Goal: Task Accomplishment & Management: Use online tool/utility

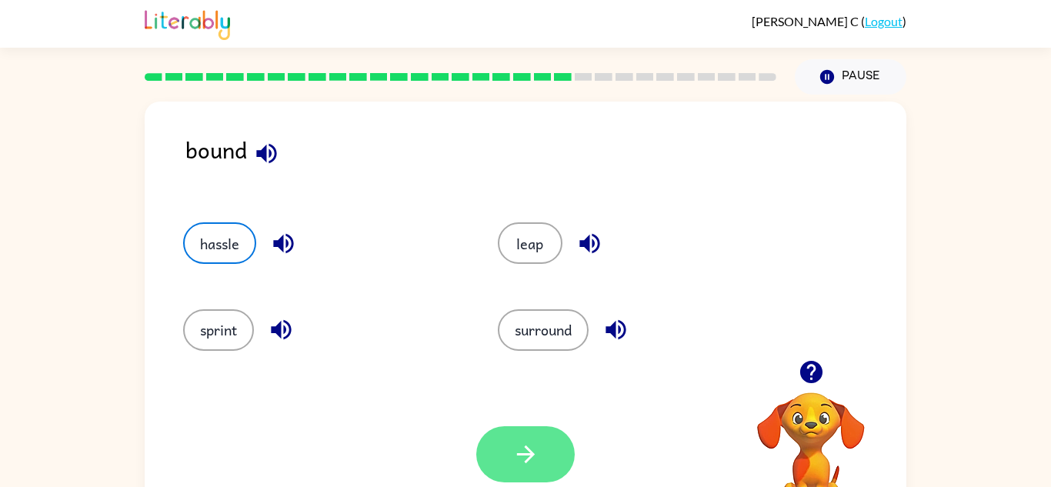
click at [506, 451] on button "button" at bounding box center [525, 454] width 99 height 56
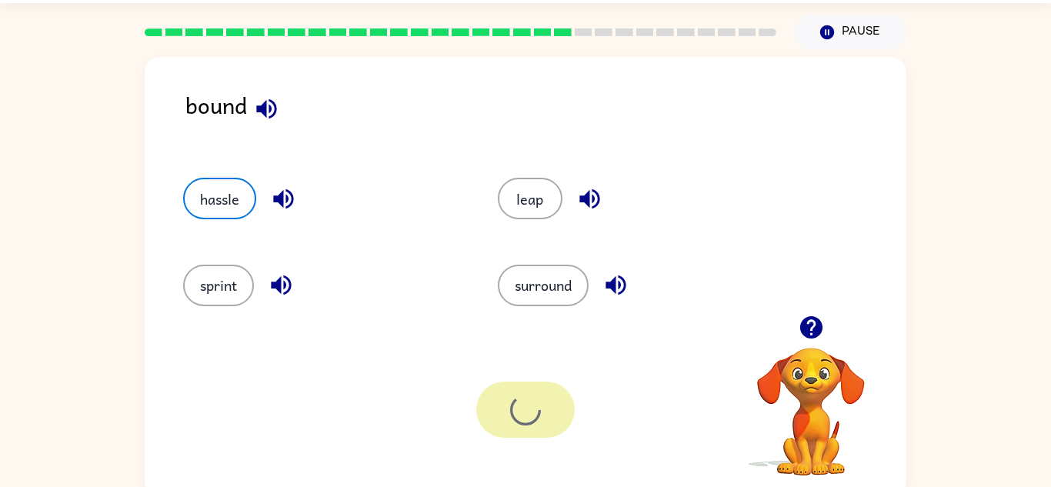
scroll to position [54, 0]
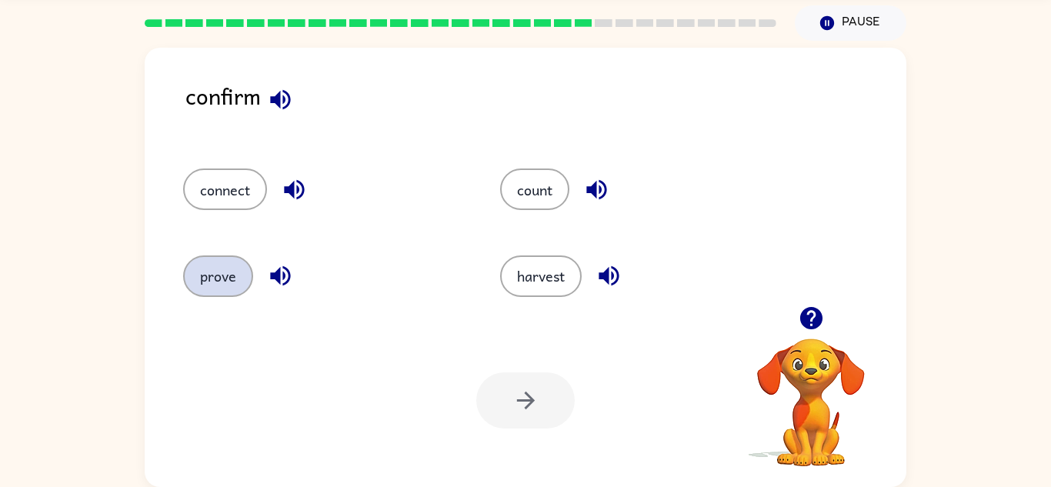
click at [220, 259] on button "prove" at bounding box center [218, 277] width 70 height 42
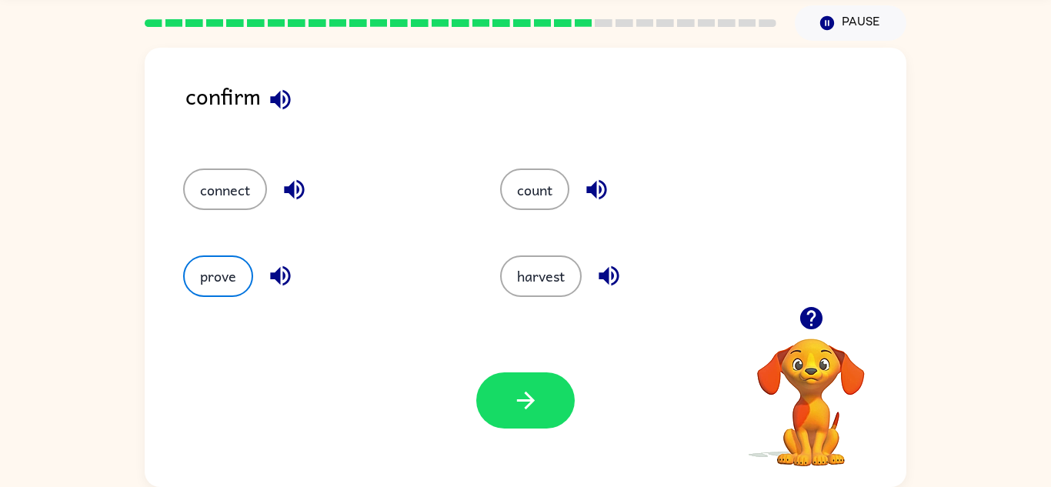
click at [430, 406] on div "Your browser must support playing .mp4 files to use Literably. Please try using…" at bounding box center [526, 400] width 762 height 173
click at [572, 393] on button "button" at bounding box center [525, 400] width 99 height 56
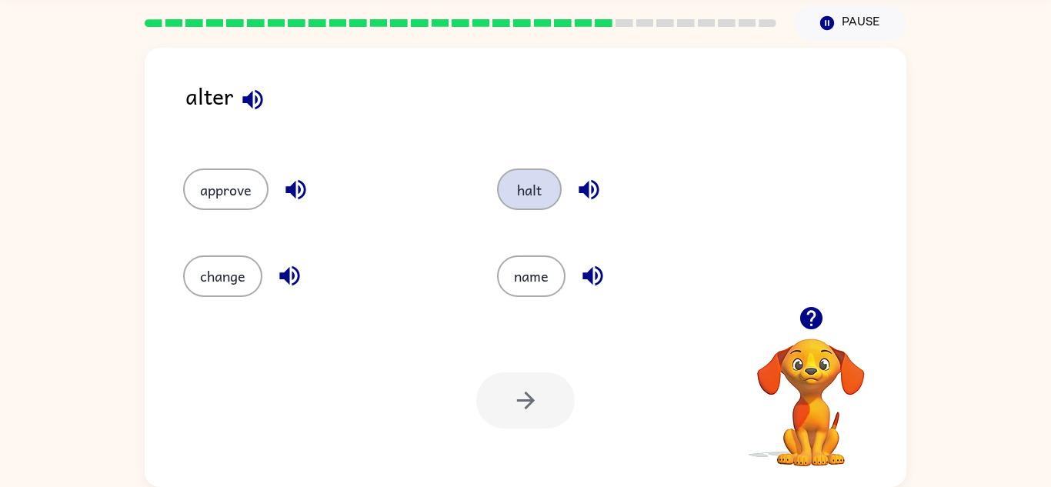
click at [553, 183] on button "halt" at bounding box center [529, 190] width 65 height 42
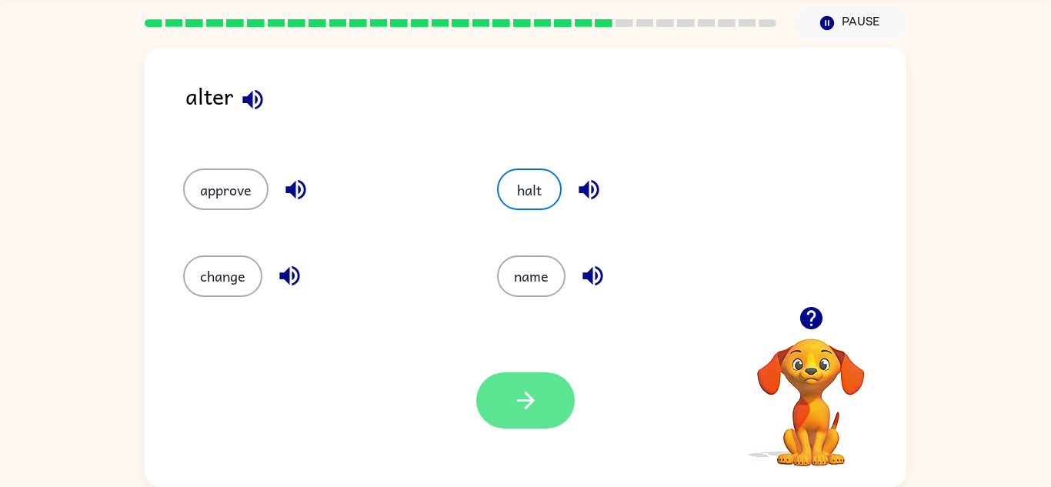
click at [533, 422] on button "button" at bounding box center [525, 400] width 99 height 56
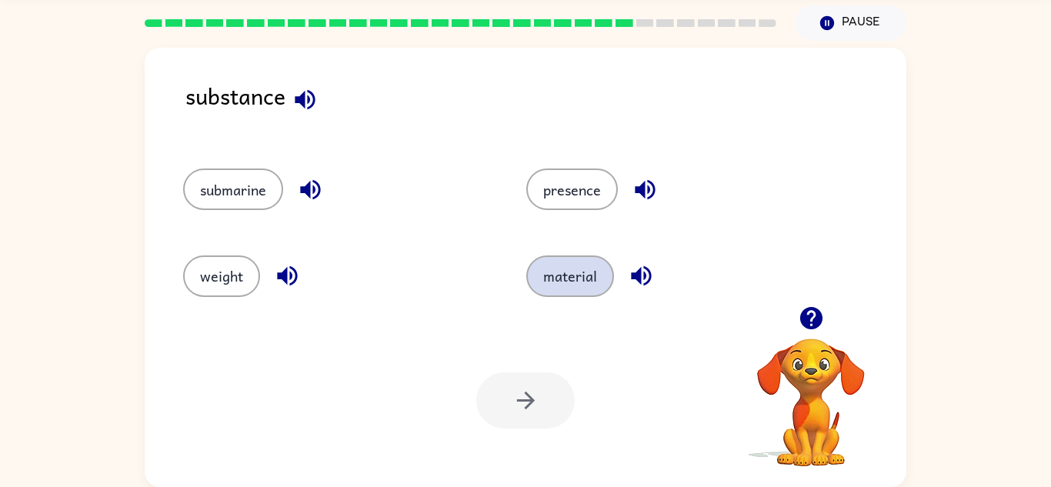
click at [579, 272] on button "material" at bounding box center [570, 277] width 88 height 42
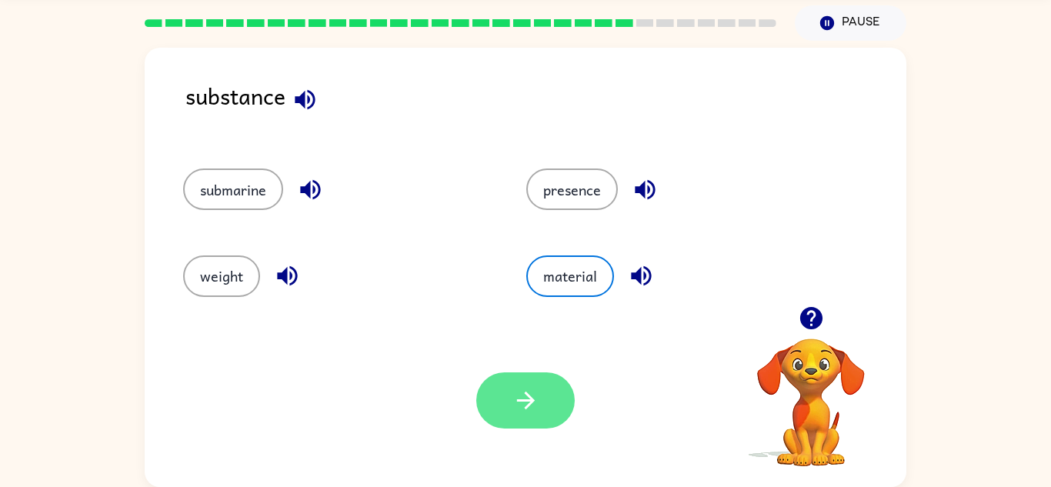
click at [542, 384] on button "button" at bounding box center [525, 400] width 99 height 56
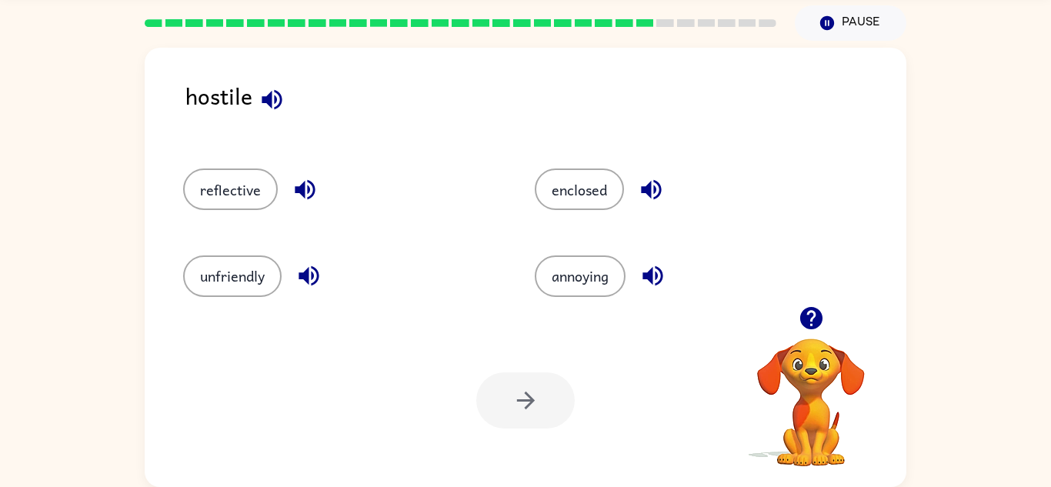
click at [286, 266] on div "unfriendly" at bounding box center [341, 277] width 316 height 42
click at [272, 279] on button "unfriendly" at bounding box center [232, 277] width 99 height 42
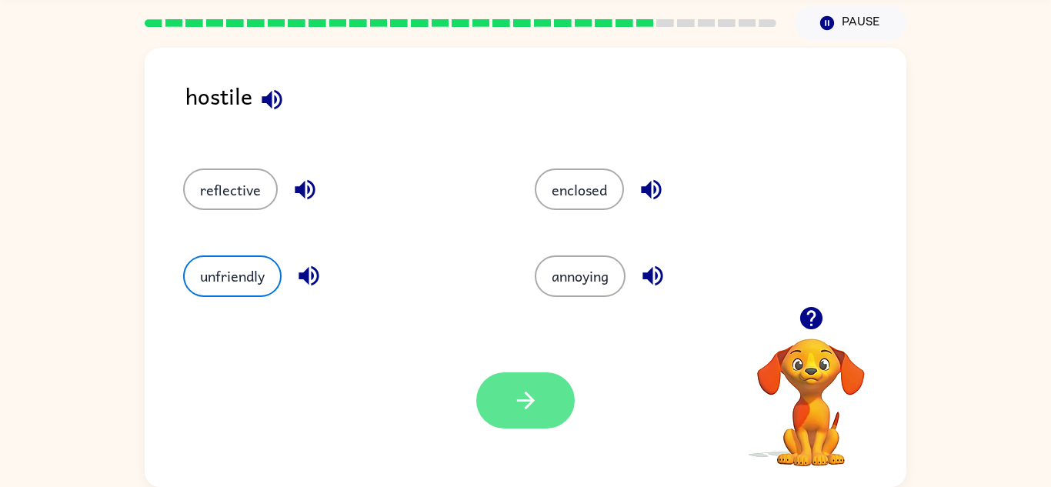
click at [504, 392] on button "button" at bounding box center [525, 400] width 99 height 56
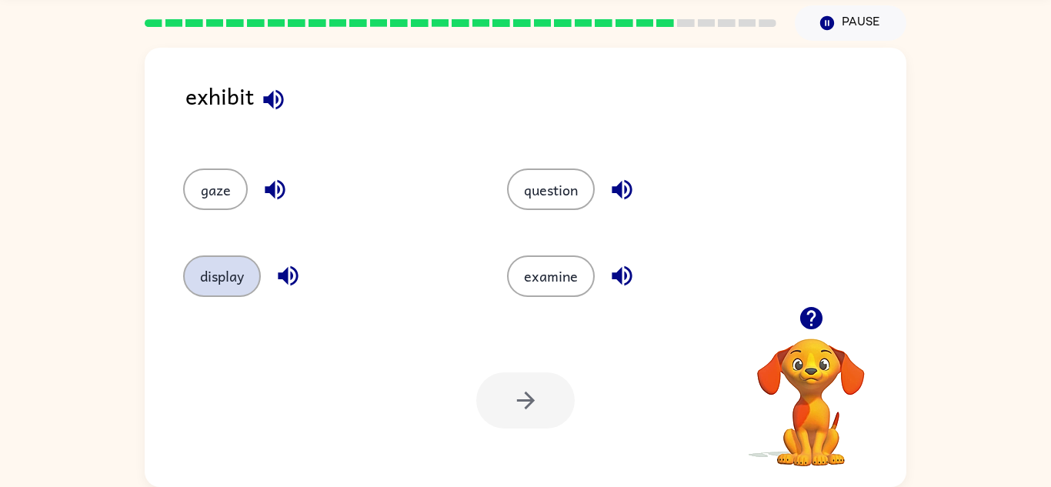
click at [215, 282] on button "display" at bounding box center [222, 277] width 78 height 42
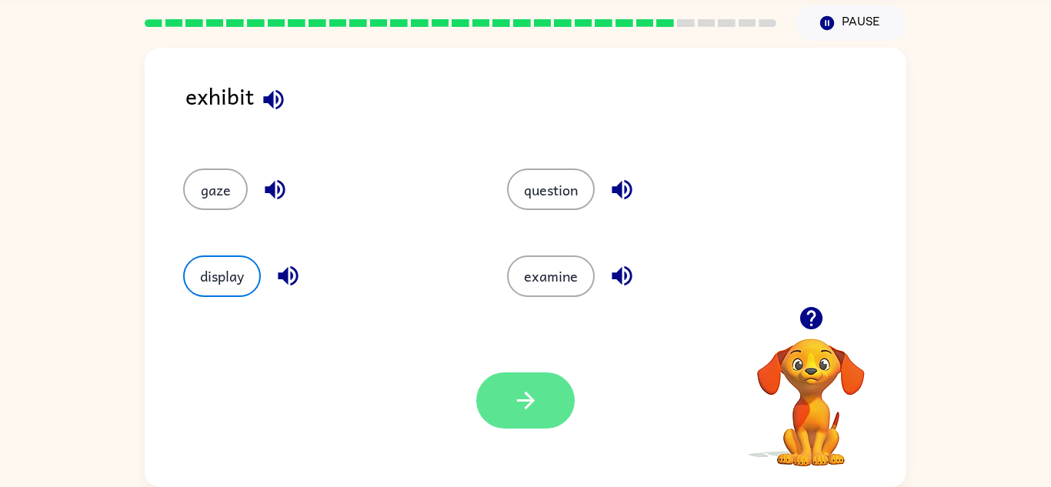
click at [539, 408] on button "button" at bounding box center [525, 400] width 99 height 56
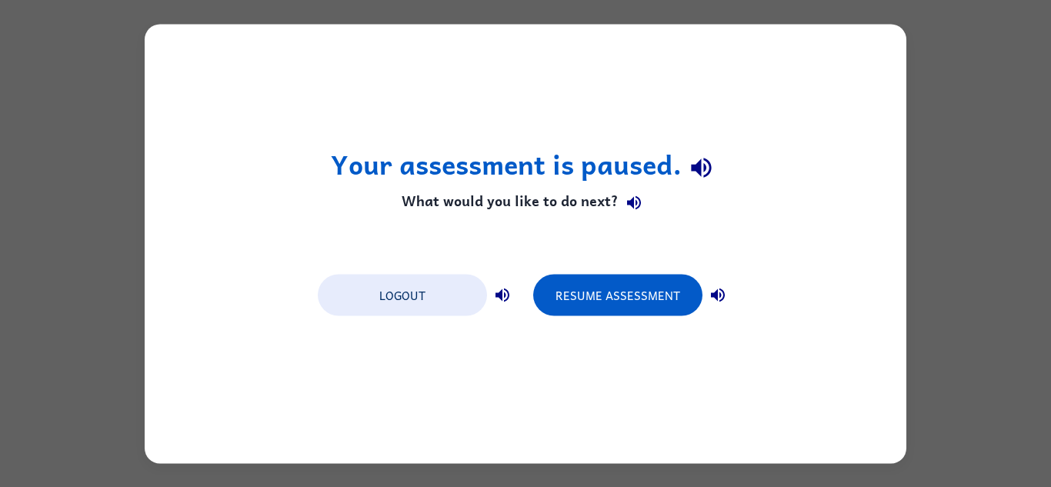
scroll to position [0, 0]
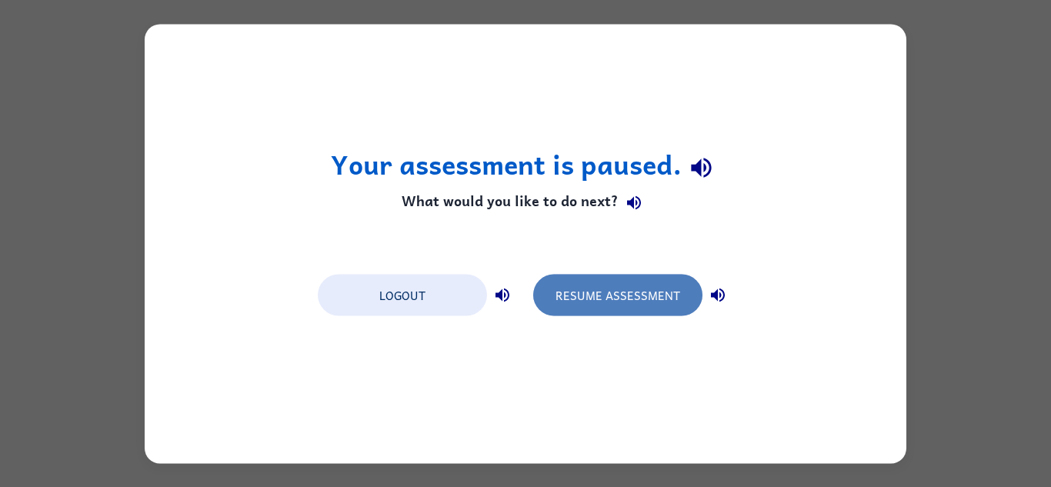
click at [576, 293] on button "Resume Assessment" at bounding box center [617, 295] width 169 height 42
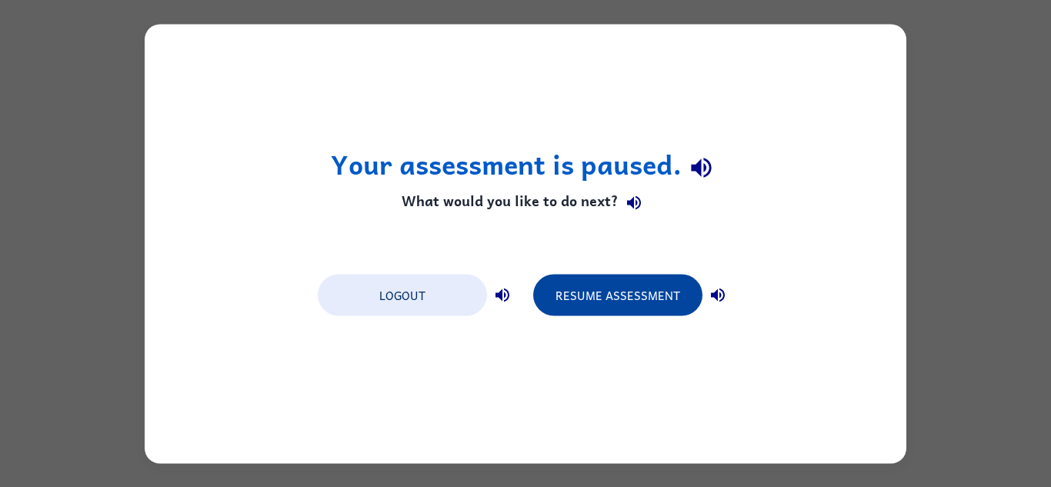
click at [576, 293] on button "Resume Assessment" at bounding box center [617, 295] width 169 height 42
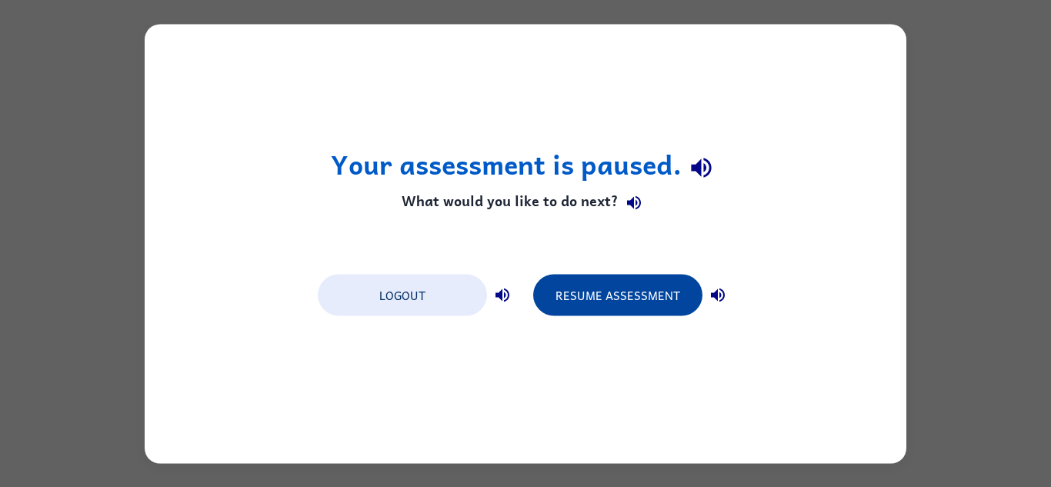
click at [576, 293] on button "Resume Assessment" at bounding box center [617, 295] width 169 height 42
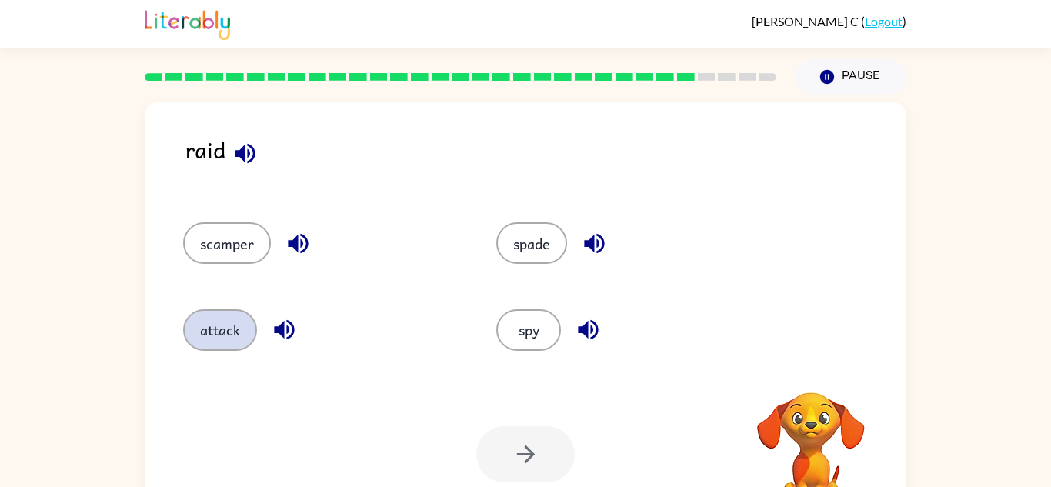
click at [246, 326] on button "attack" at bounding box center [220, 330] width 74 height 42
